Goal: Information Seeking & Learning: Learn about a topic

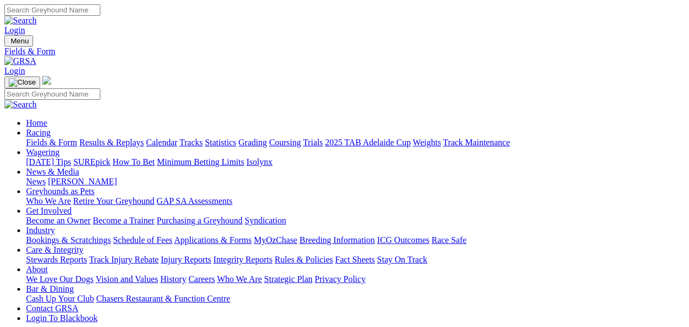
select select "WA"
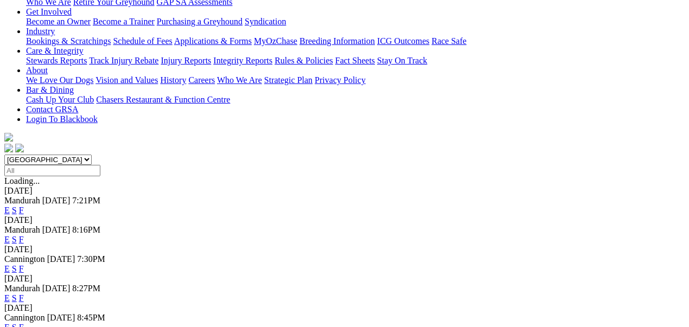
scroll to position [217, 0]
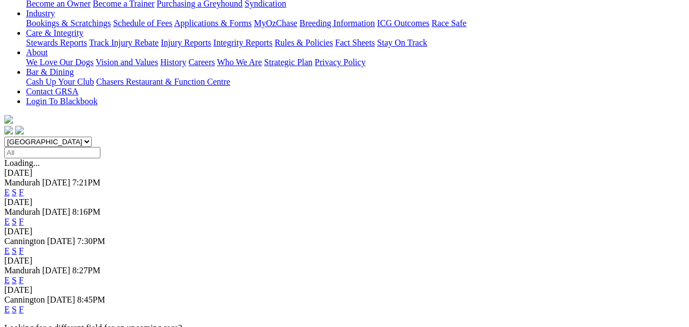
click at [10, 246] on link "E" at bounding box center [6, 250] width 5 height 9
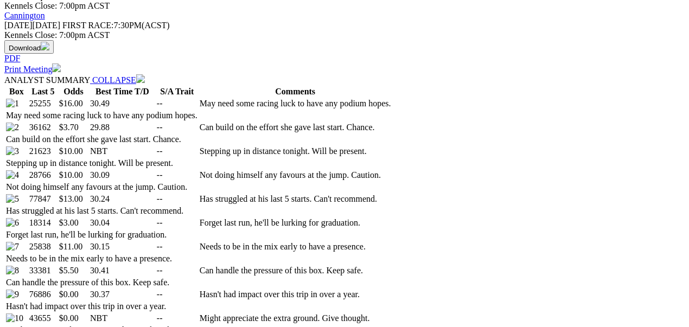
scroll to position [506, 0]
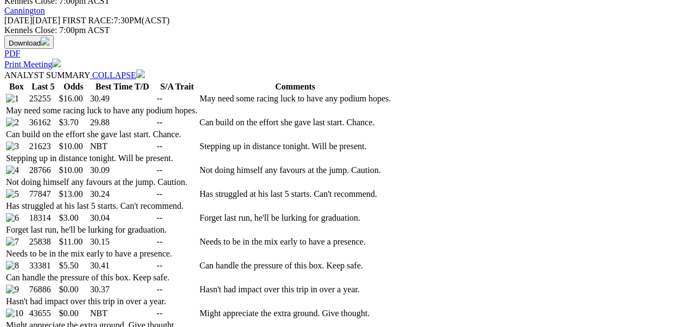
select select "20"
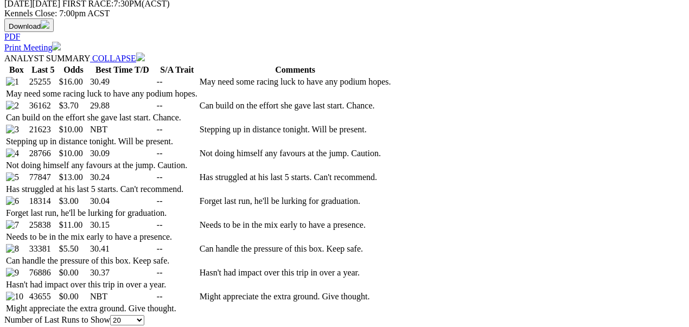
scroll to position [542, 0]
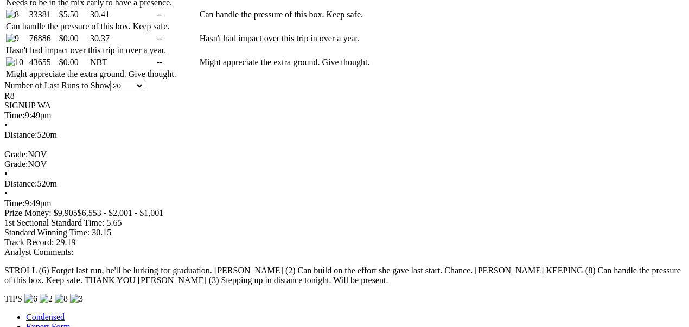
scroll to position [759, 0]
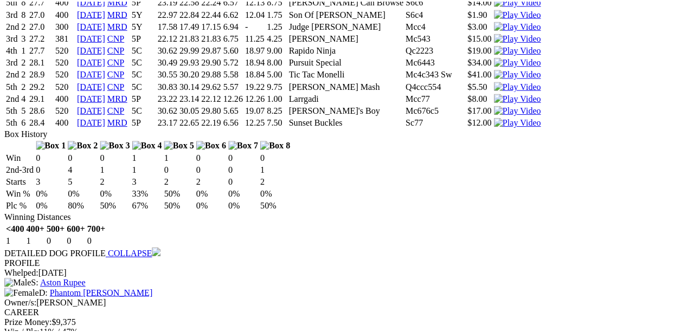
scroll to position [1337, 0]
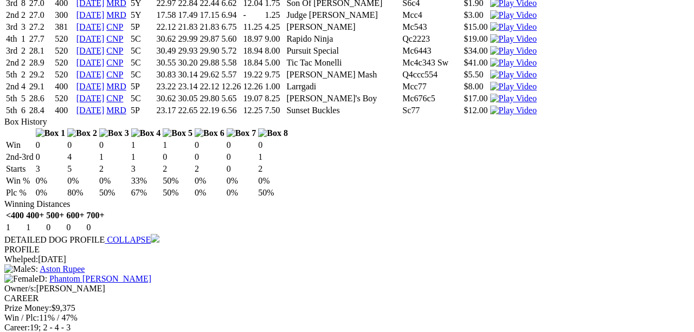
drag, startPoint x: 470, startPoint y: 31, endPoint x: 466, endPoint y: 39, distance: 8.3
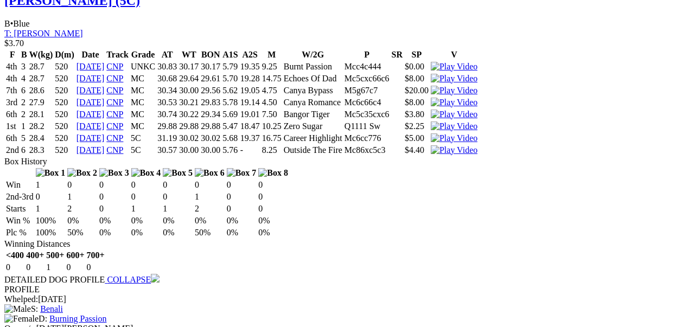
scroll to position [1952, 0]
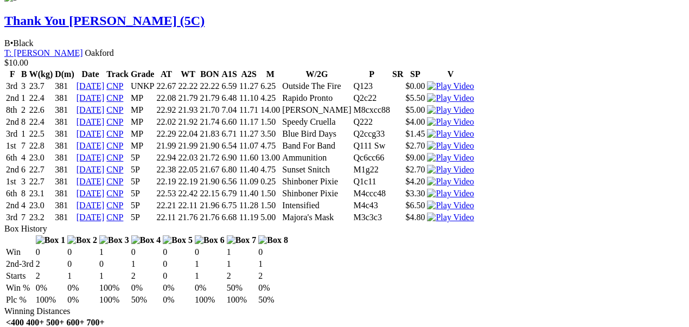
scroll to position [2494, 0]
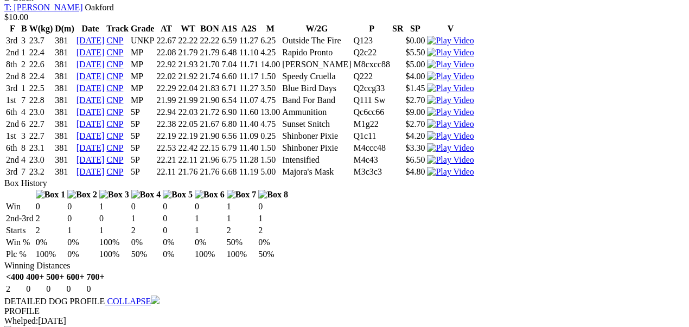
scroll to position [2530, 0]
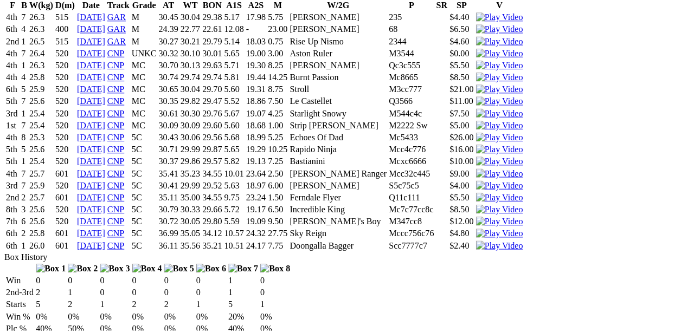
scroll to position [3108, 0]
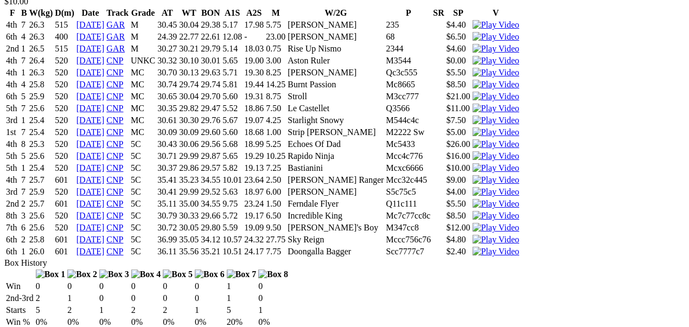
scroll to position [3145, 0]
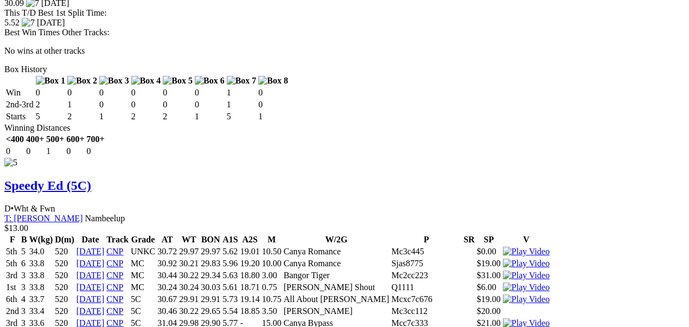
scroll to position [3650, 0]
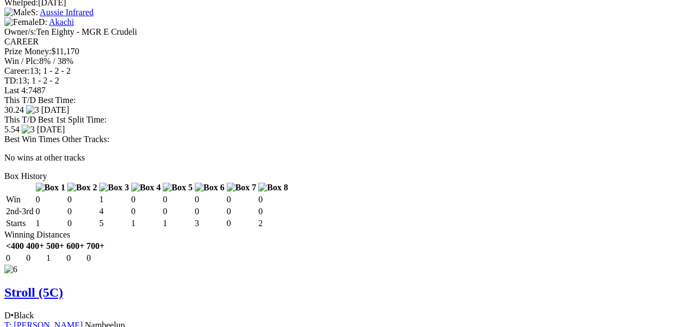
scroll to position [4193, 0]
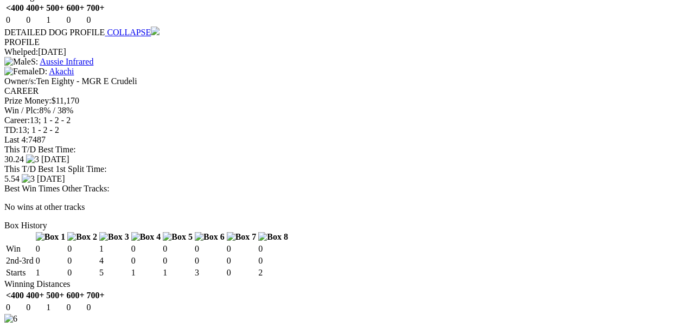
scroll to position [4156, 0]
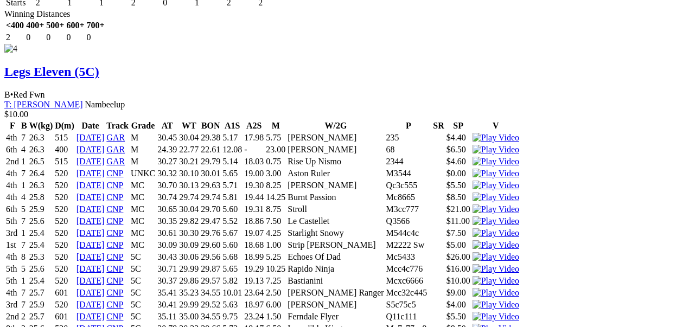
scroll to position [0, 0]
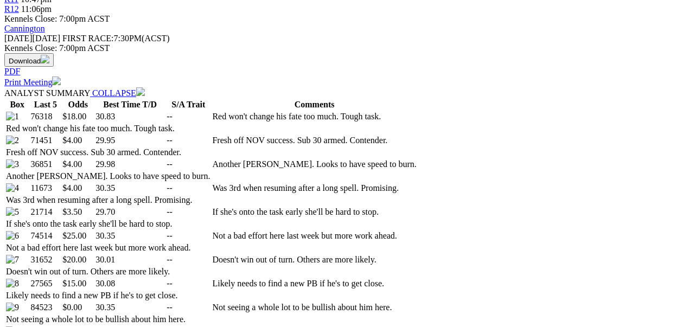
scroll to position [470, 0]
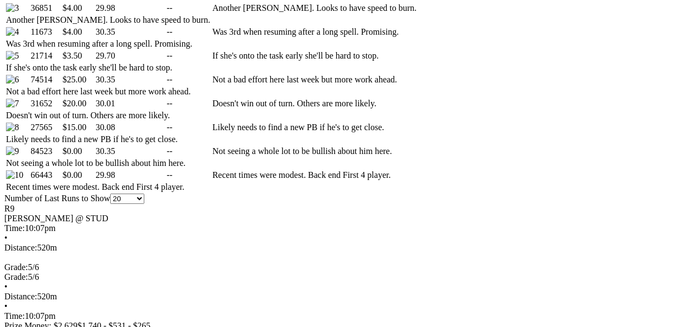
scroll to position [759, 0]
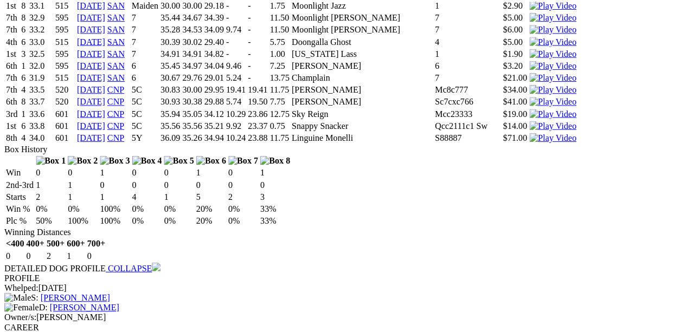
scroll to position [1410, 0]
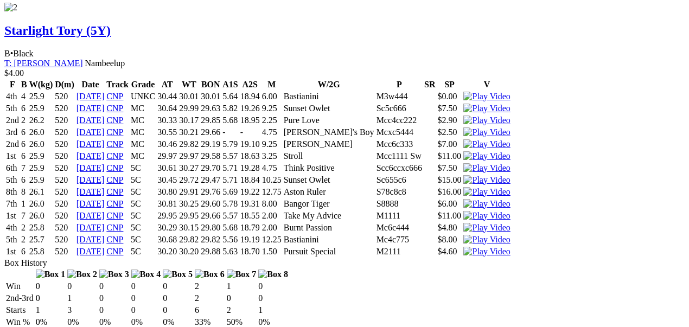
scroll to position [1952, 0]
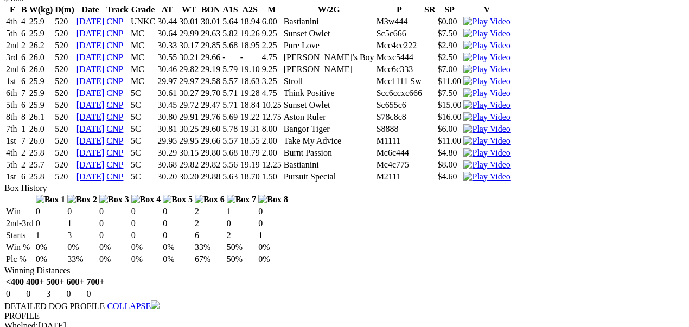
scroll to position [1915, 0]
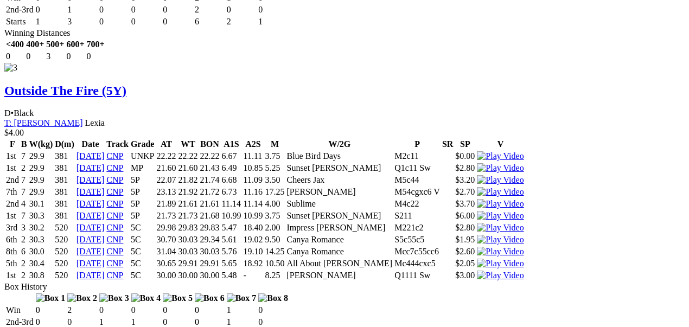
scroll to position [2530, 0]
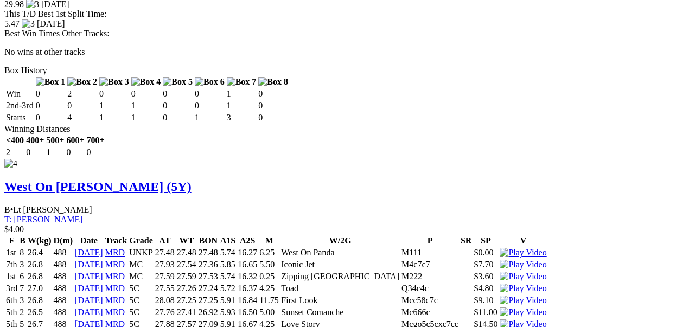
scroll to position [3180, 0]
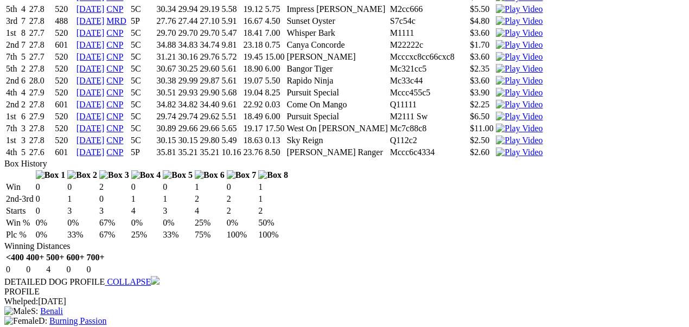
scroll to position [3939, 0]
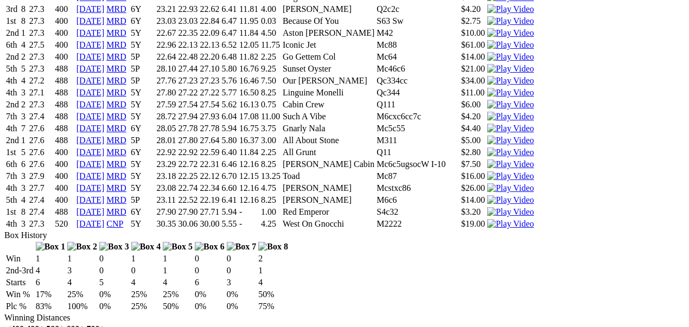
scroll to position [4626, 0]
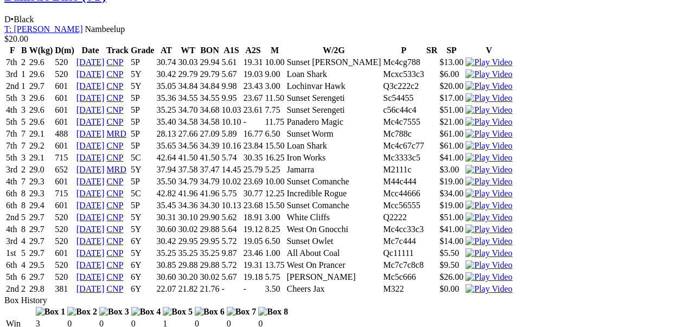
scroll to position [5277, 0]
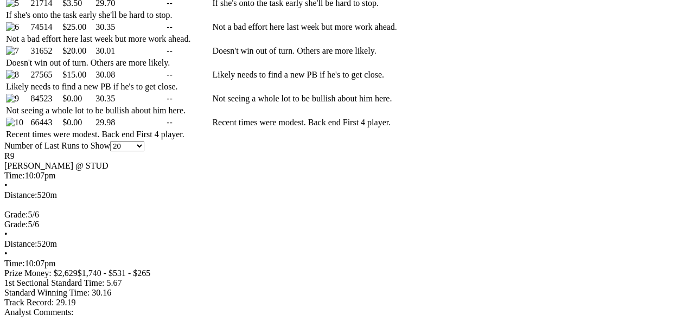
scroll to position [0, 0]
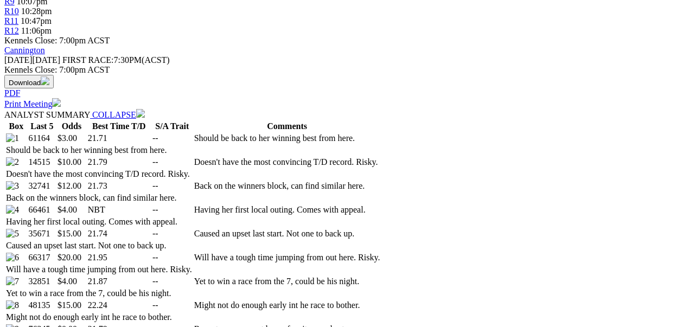
scroll to position [470, 0]
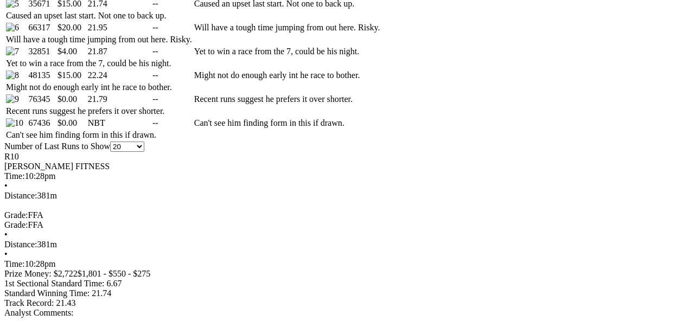
scroll to position [795, 0]
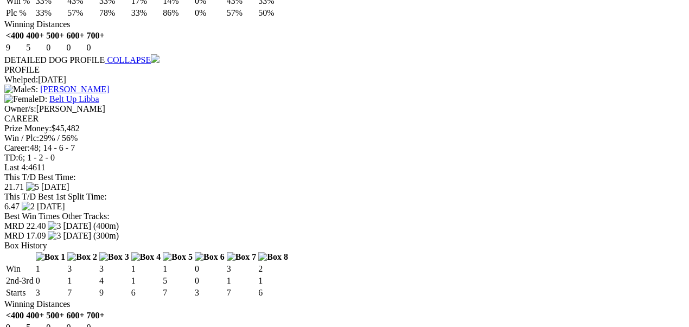
scroll to position [1518, 0]
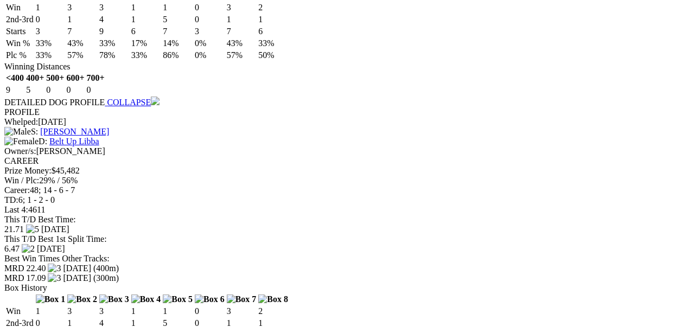
scroll to position [1482, 0]
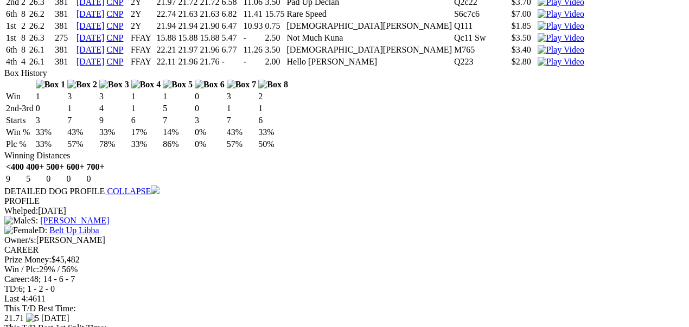
scroll to position [1373, 0]
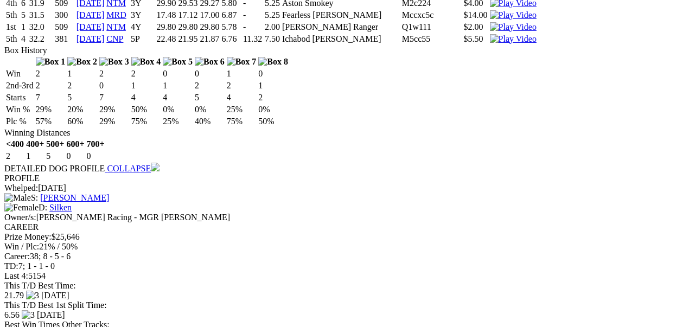
scroll to position [2204, 0]
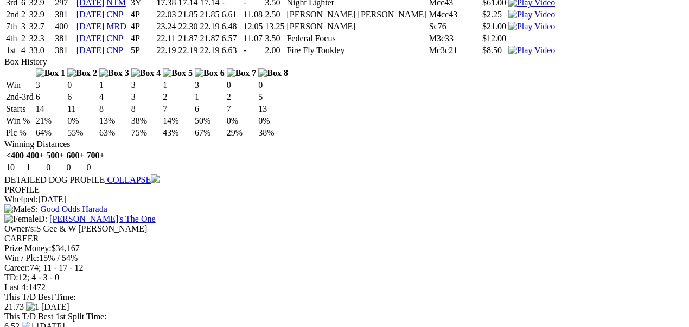
scroll to position [2855, 0]
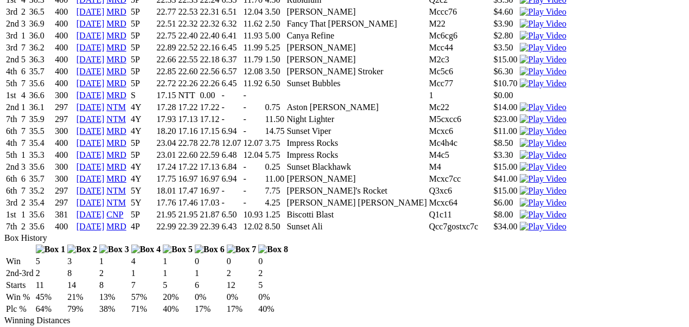
scroll to position [4952, 0]
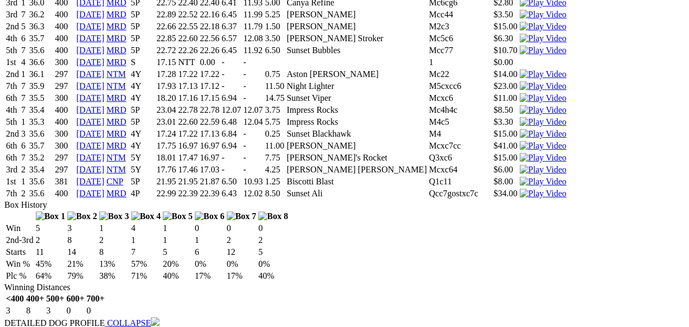
scroll to position [4879, 0]
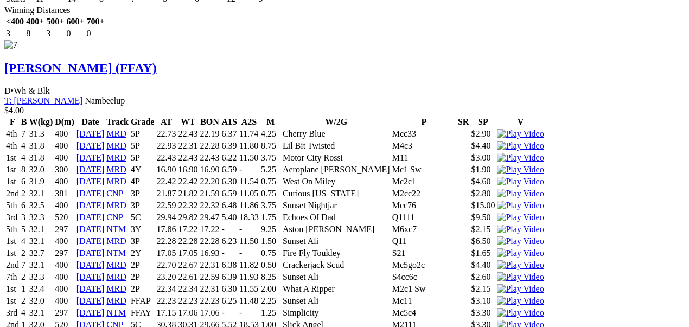
scroll to position [5566, 0]
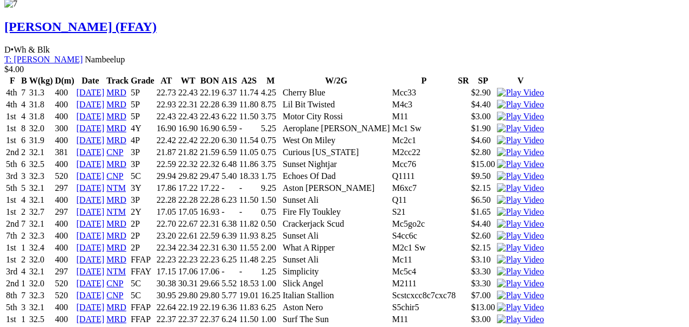
scroll to position [5602, 0]
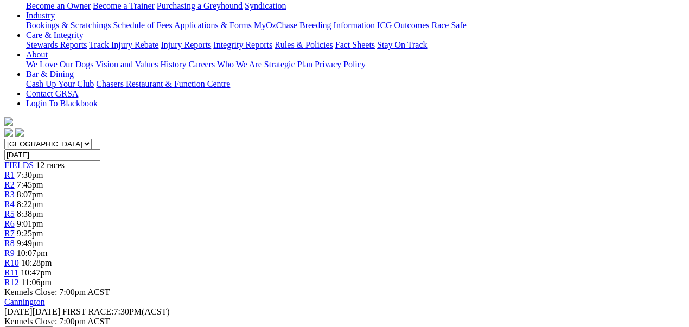
scroll to position [0, 0]
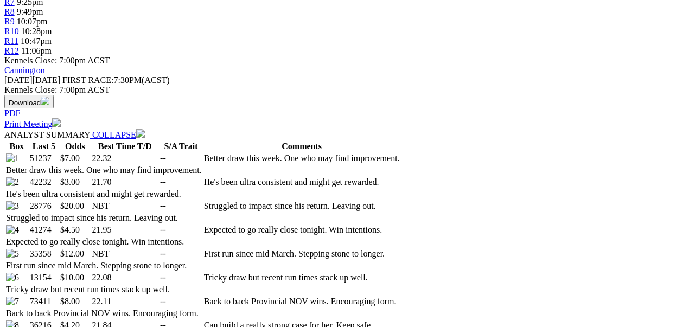
scroll to position [506, 0]
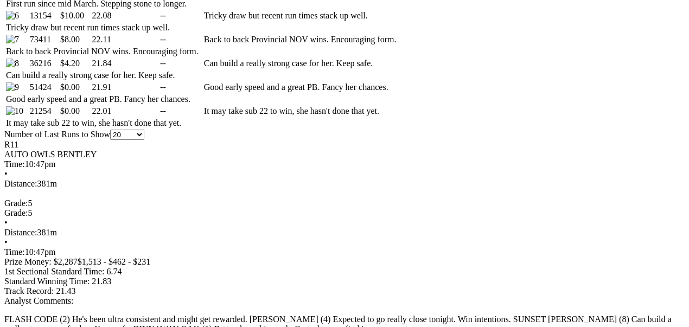
scroll to position [723, 0]
